Goal: Information Seeking & Learning: Learn about a topic

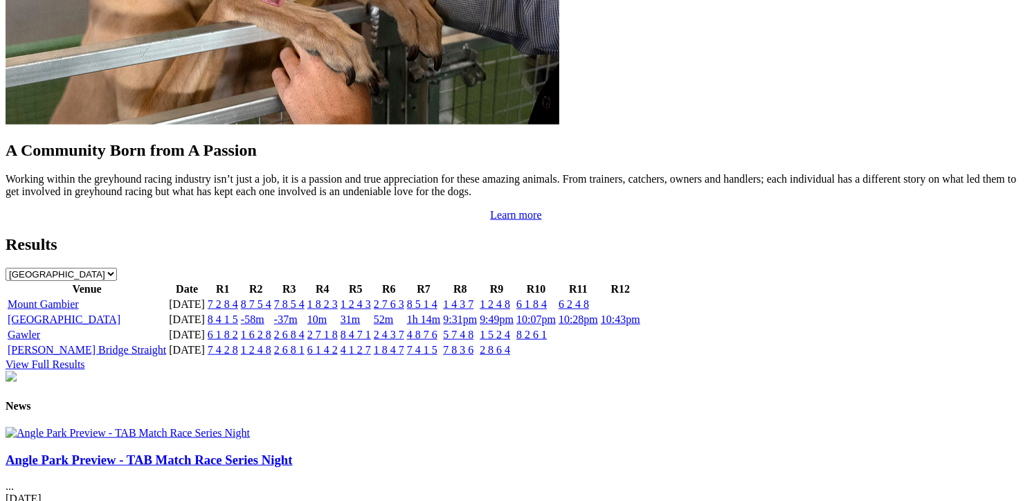
scroll to position [1384, 0]
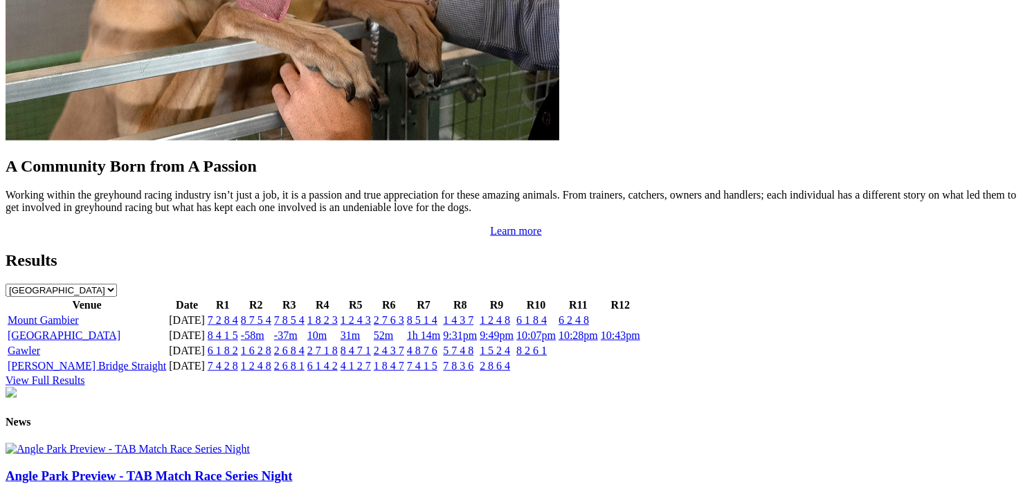
click at [85, 374] on link "View Full Results" at bounding box center [46, 380] width 80 height 12
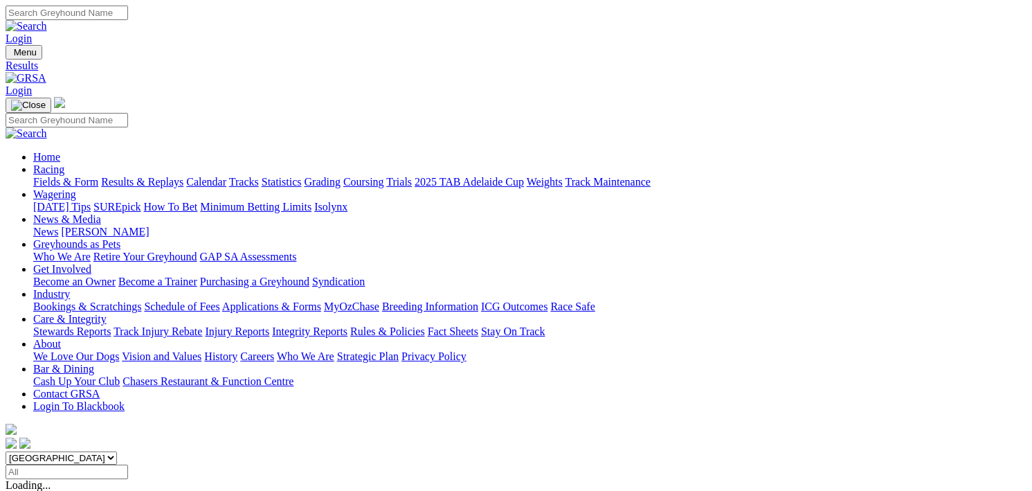
click at [150, 176] on link "Results & Replays" at bounding box center [142, 182] width 82 height 12
click at [183, 176] on link "Results & Replays" at bounding box center [142, 182] width 82 height 12
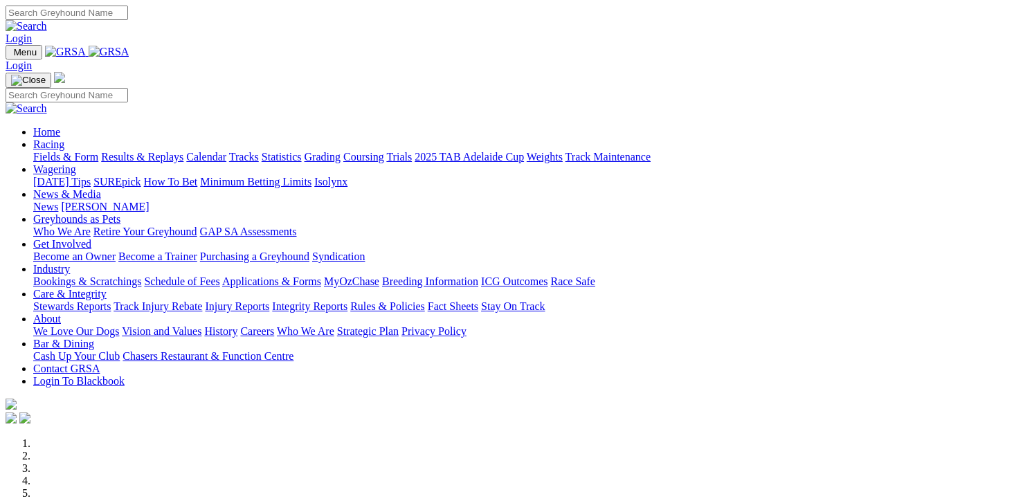
scroll to position [415, 0]
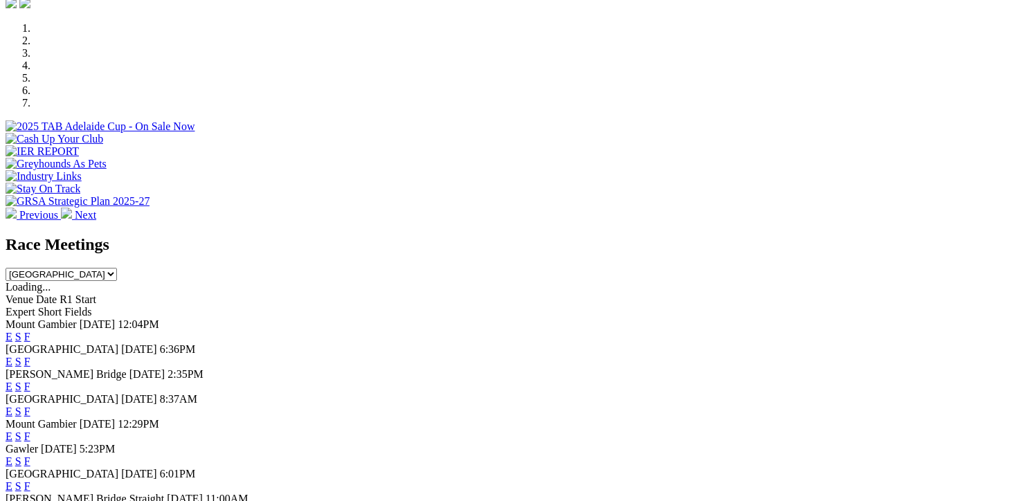
click at [30, 356] on link "F" at bounding box center [27, 362] width 6 height 12
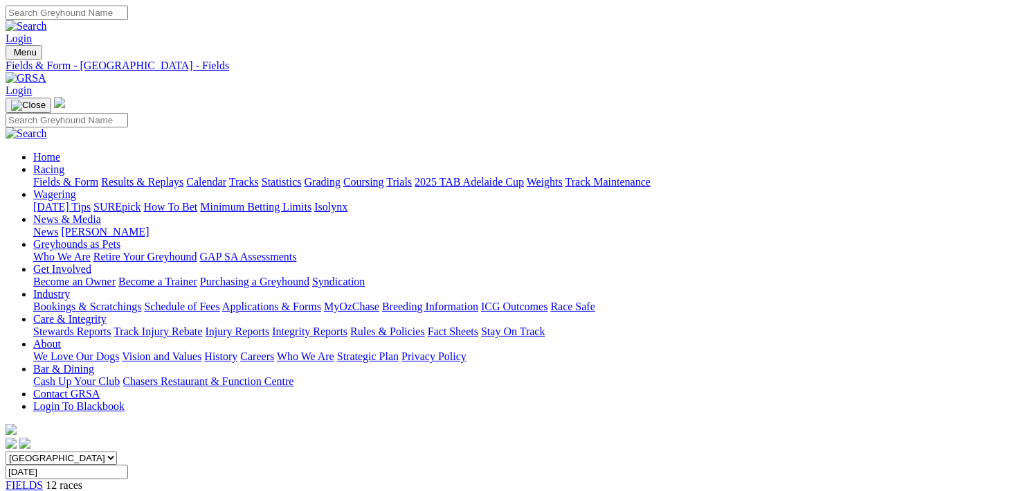
click at [152, 176] on link "Results & Replays" at bounding box center [142, 182] width 82 height 12
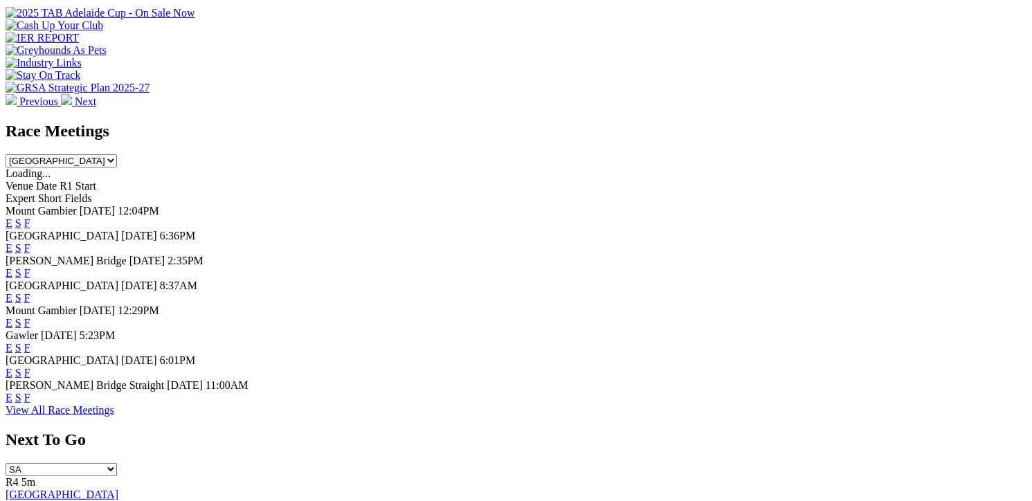
scroll to position [346, 0]
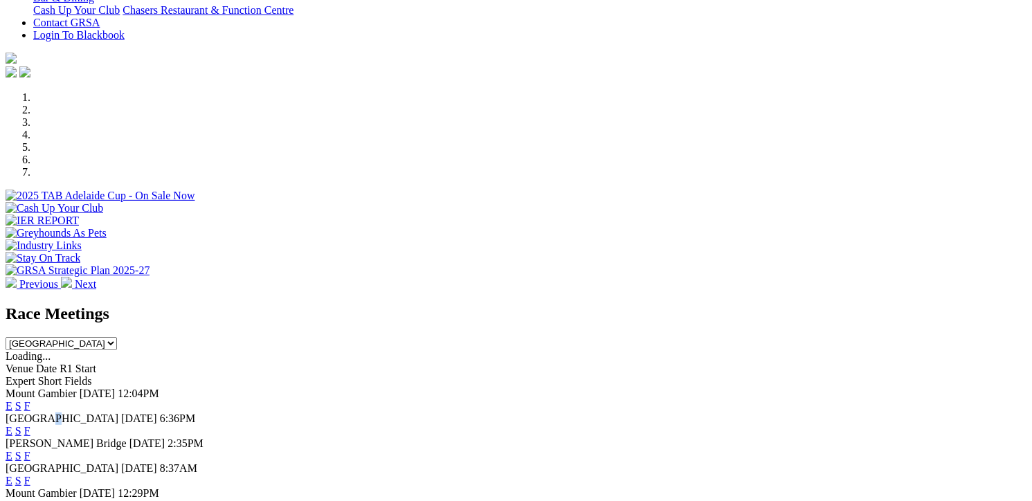
click at [118, 413] on span "[GEOGRAPHIC_DATA]" at bounding box center [62, 419] width 113 height 12
drag, startPoint x: 120, startPoint y: 336, endPoint x: 332, endPoint y: 350, distance: 212.3
click at [332, 413] on div "[GEOGRAPHIC_DATA] [DATE] 6:36PM E S F" at bounding box center [516, 425] width 1021 height 25
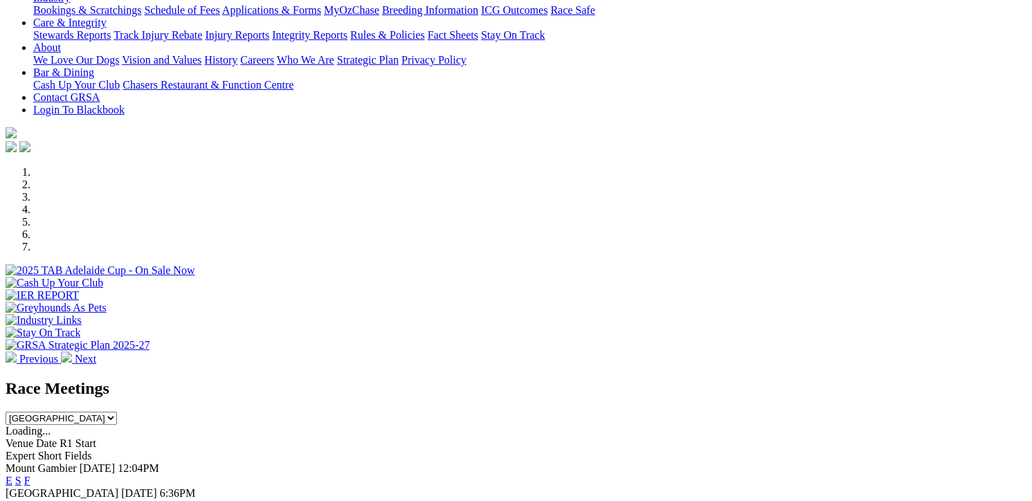
scroll to position [415, 0]
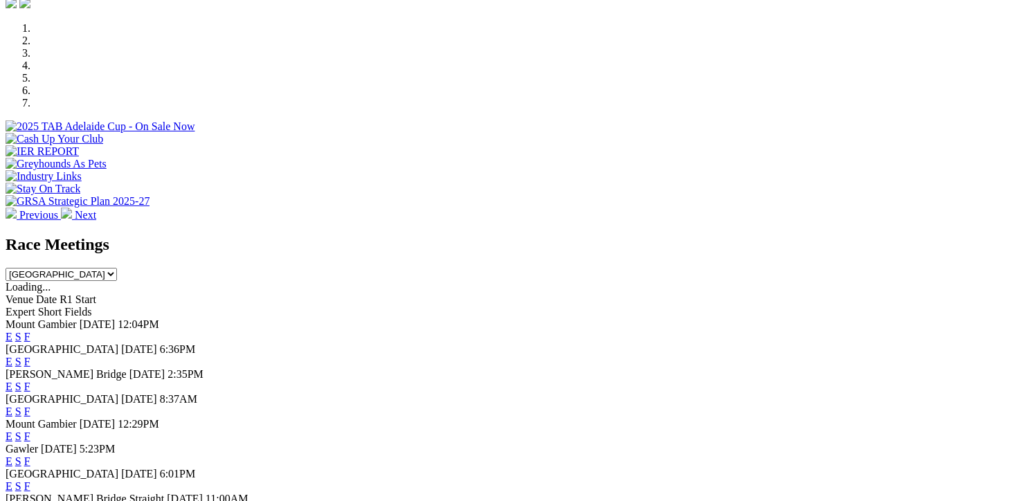
click at [30, 356] on link "F" at bounding box center [27, 362] width 6 height 12
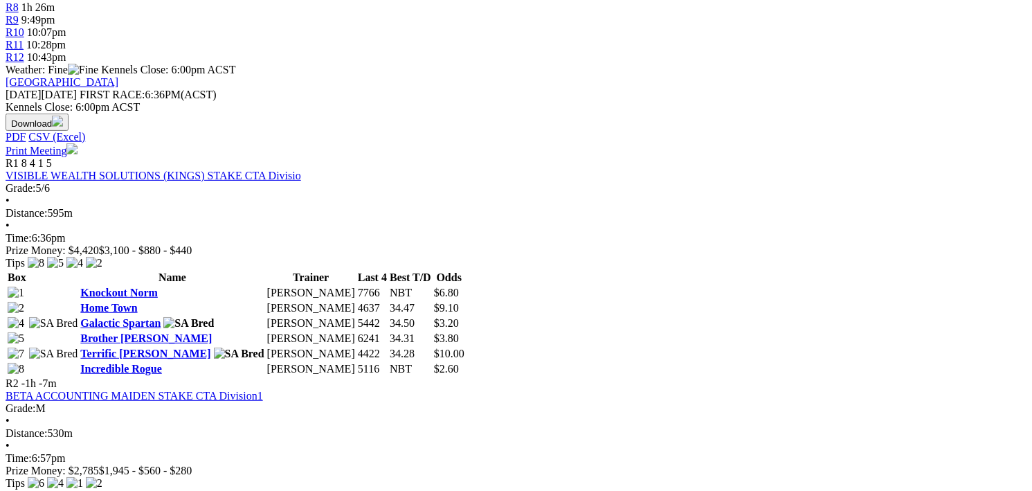
scroll to position [554, 0]
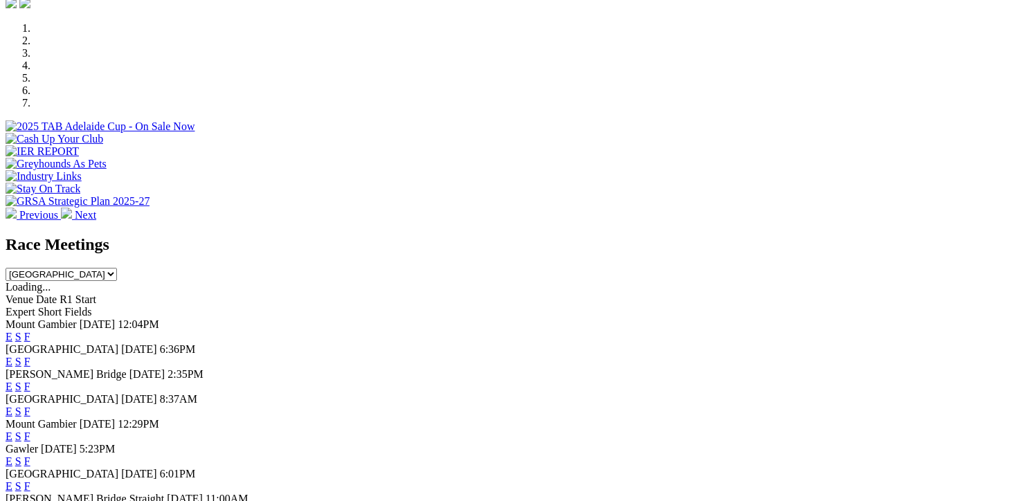
scroll to position [415, 0]
click at [30, 356] on link "F" at bounding box center [27, 362] width 6 height 12
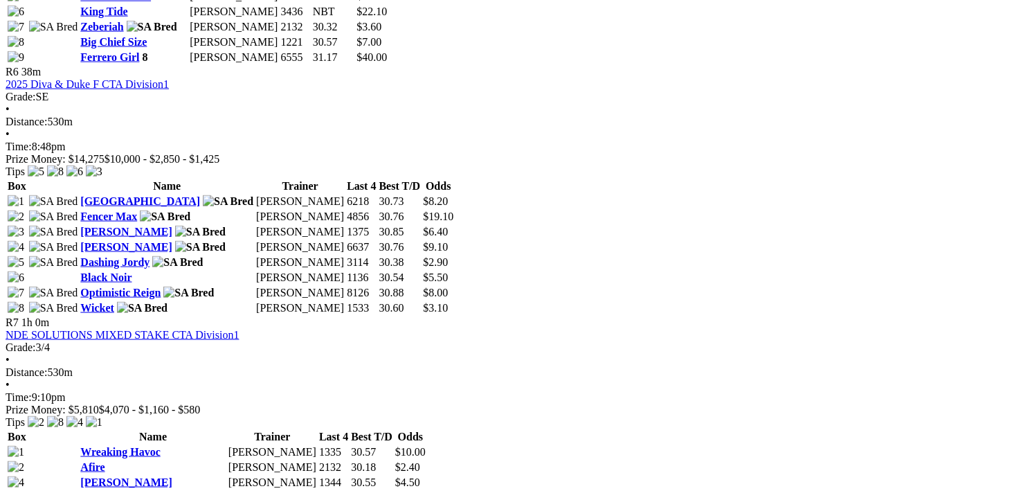
scroll to position [2007, 0]
